Goal: Transaction & Acquisition: Purchase product/service

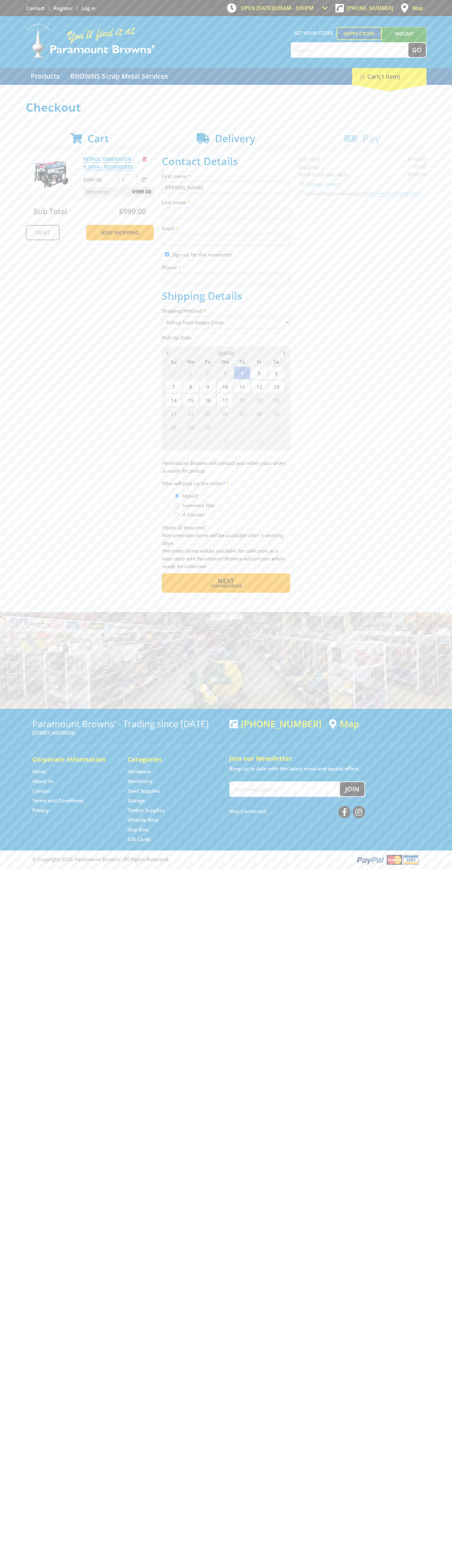
type input "[PERSON_NAME]"
type input "[EMAIL_ADDRESS][DOMAIN_NAME]"
type input "0293744000"
click at [226, 581] on span "Next" at bounding box center [226, 581] width 16 height 9
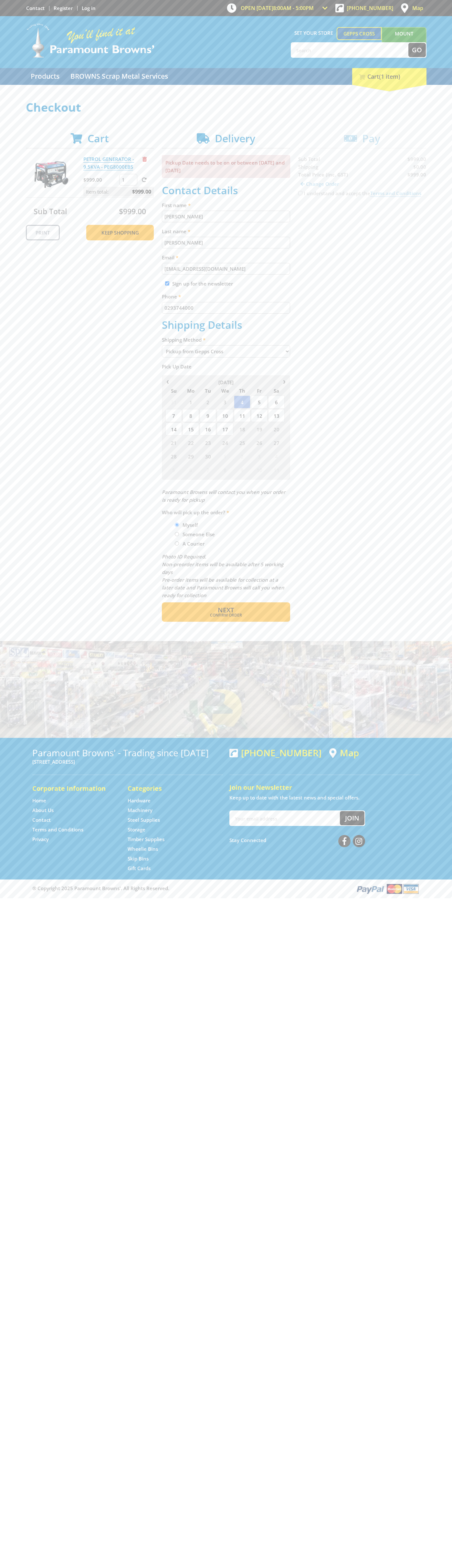
type input "[PERSON_NAME]"
click at [226, 615] on span "Confirm order" at bounding box center [226, 615] width 101 height 4
click at [226, 611] on span "Next" at bounding box center [226, 610] width 16 height 9
